Goal: Task Accomplishment & Management: Manage account settings

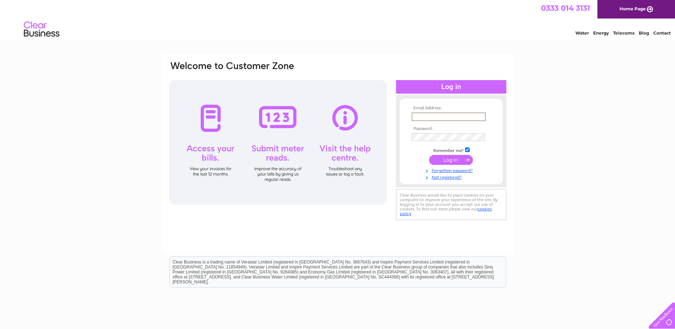
click at [437, 113] on input "text" at bounding box center [449, 117] width 74 height 9
paste input "[PERSON_NAME][EMAIL_ADDRESS][PERSON_NAME][DOMAIN_NAME]"
type input "[PERSON_NAME][EMAIL_ADDRESS][PERSON_NAME][DOMAIN_NAME]"
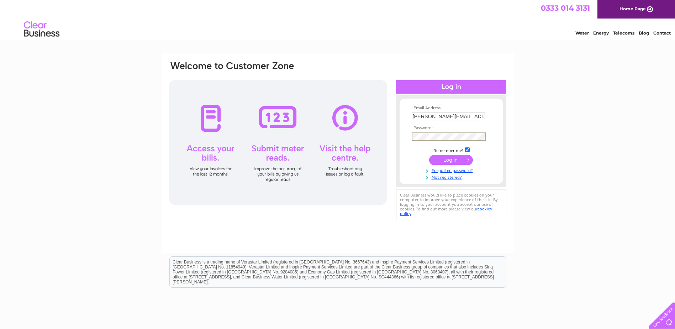
click at [454, 161] on input "submit" at bounding box center [451, 160] width 44 height 10
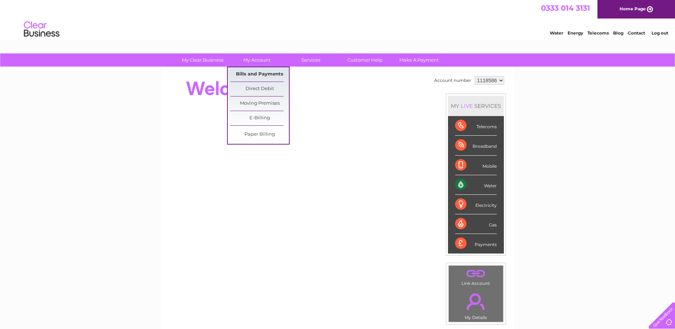
click at [253, 73] on link "Bills and Payments" at bounding box center [259, 74] width 59 height 14
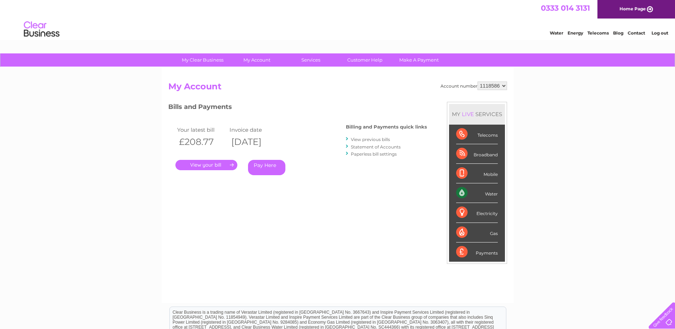
click at [212, 167] on link "." at bounding box center [207, 165] width 62 height 10
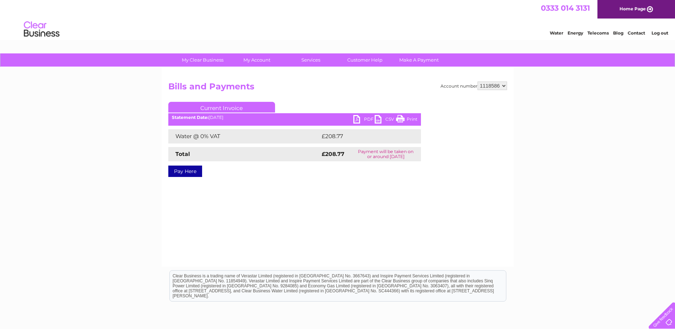
click at [370, 119] on link "PDF" at bounding box center [364, 120] width 21 height 10
